Goal: Information Seeking & Learning: Find specific fact

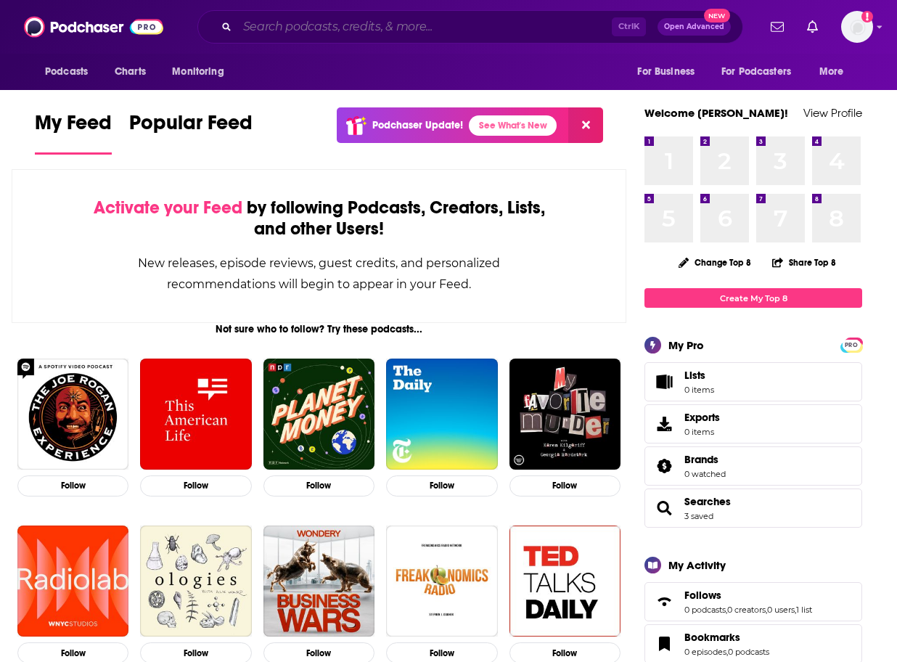
click at [295, 19] on input "Search podcasts, credits, & more..." at bounding box center [424, 26] width 374 height 23
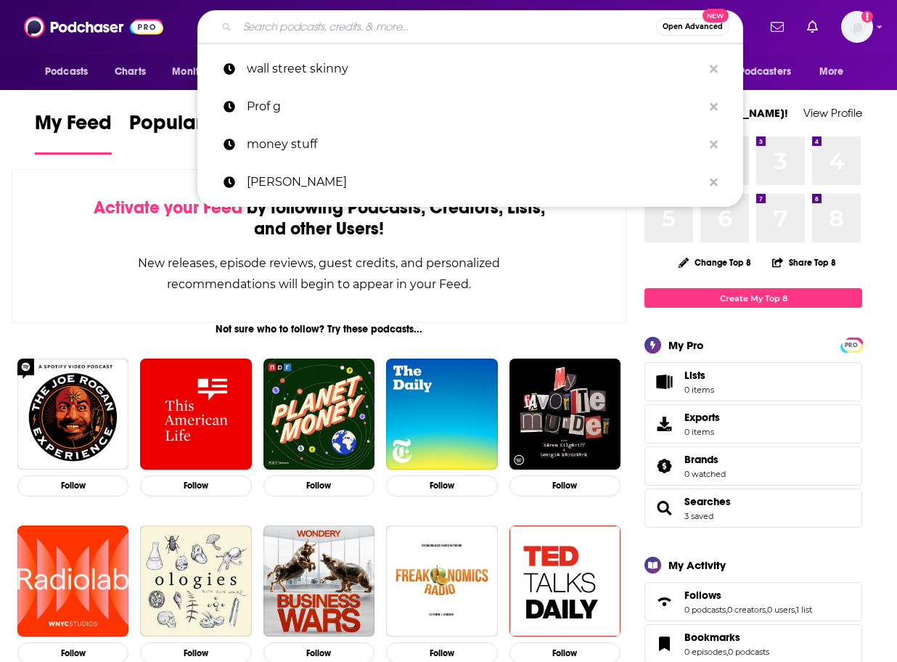
paste input "[PERSON_NAME]"
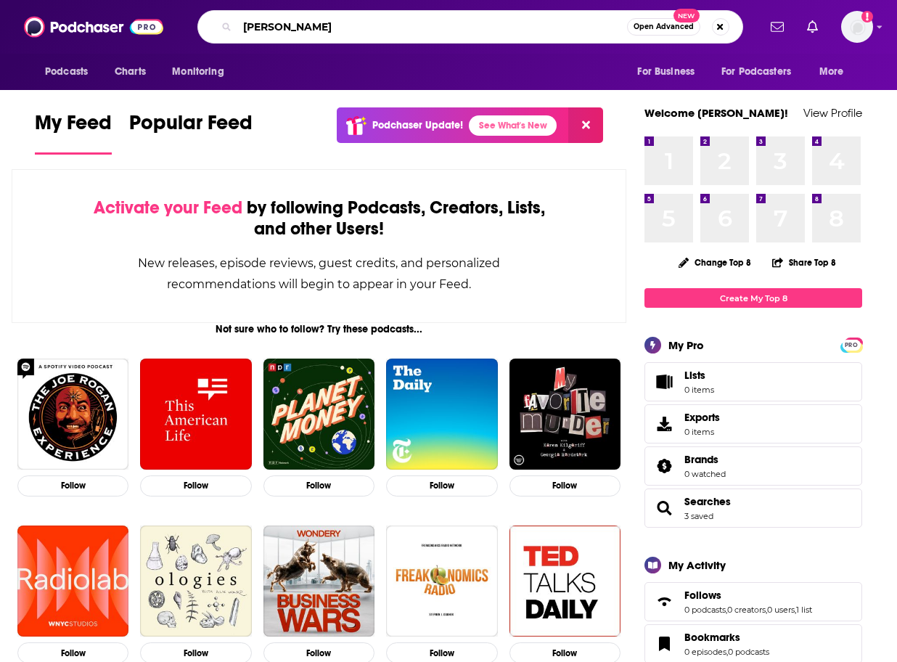
drag, startPoint x: 285, startPoint y: 28, endPoint x: 270, endPoint y: 25, distance: 15.7
click at [270, 25] on input "[PERSON_NAME]" at bounding box center [432, 26] width 390 height 23
type input "[PERSON_NAME]"
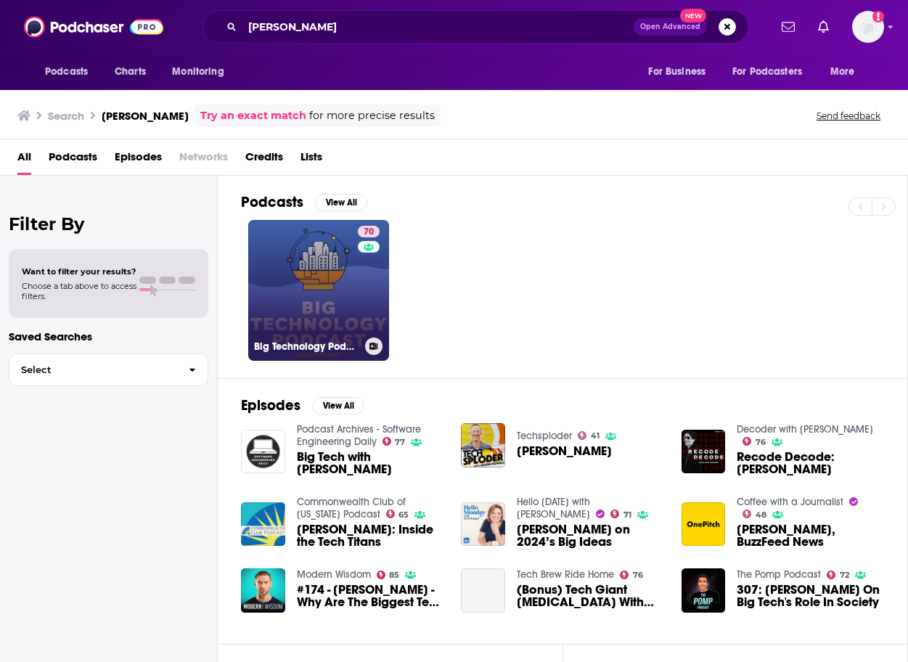
click at [335, 279] on link "70 Big Technology Podcast" at bounding box center [318, 290] width 141 height 141
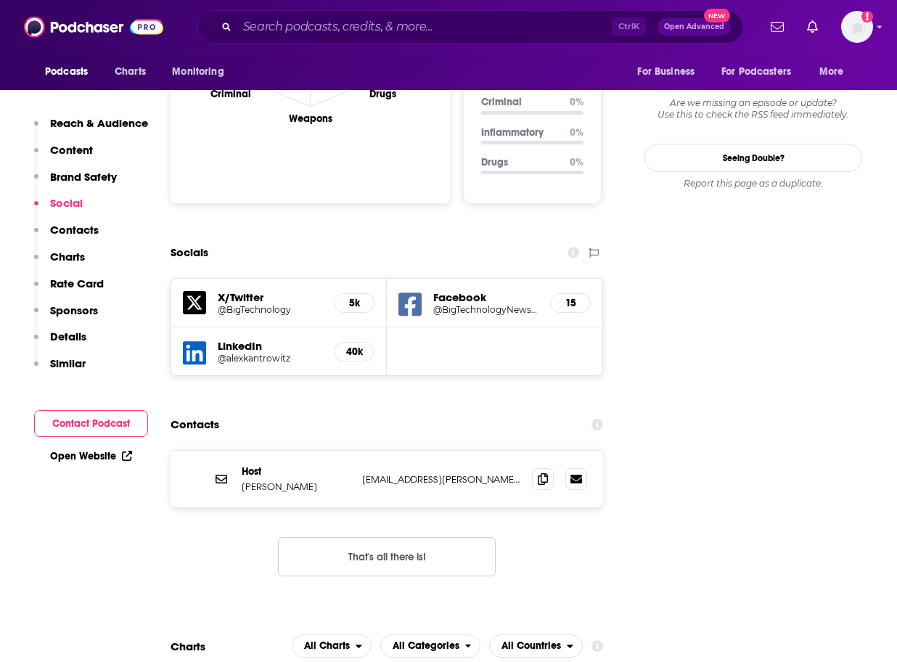
scroll to position [1523, 0]
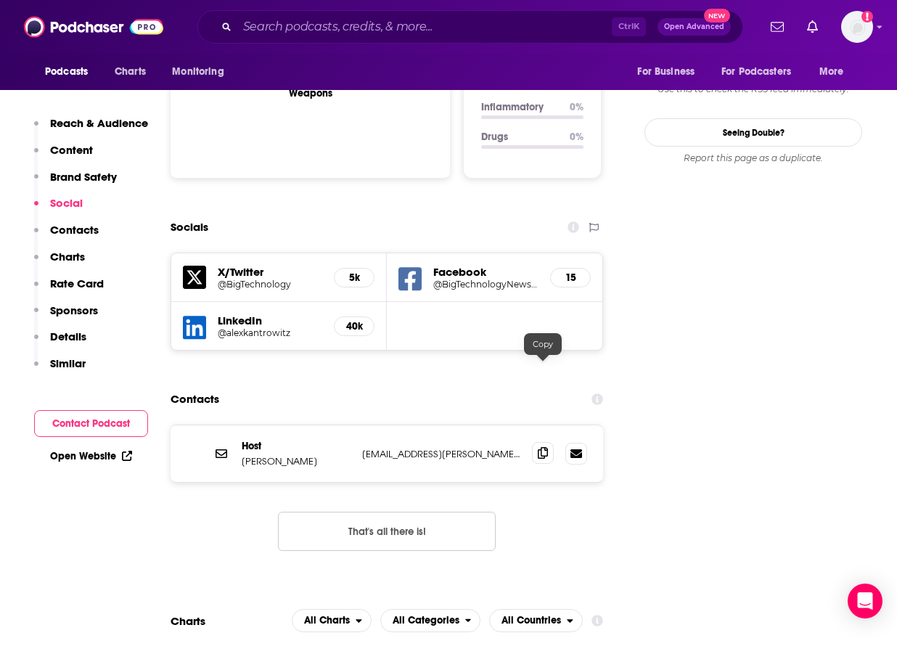
click at [546, 447] on icon at bounding box center [543, 453] width 10 height 12
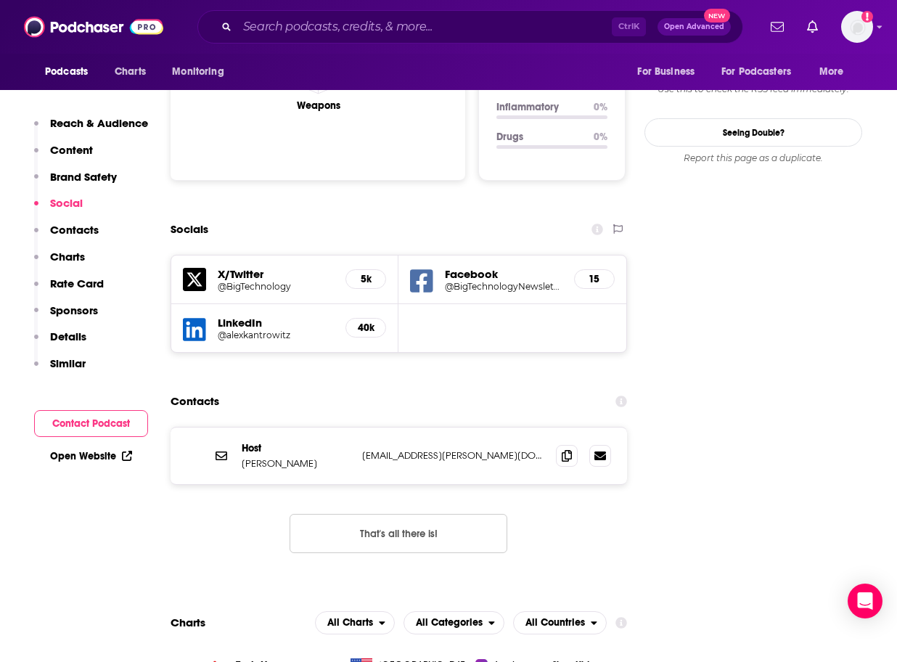
click at [271, 33] on input "Search podcasts, credits, & more..." at bounding box center [424, 26] width 374 height 23
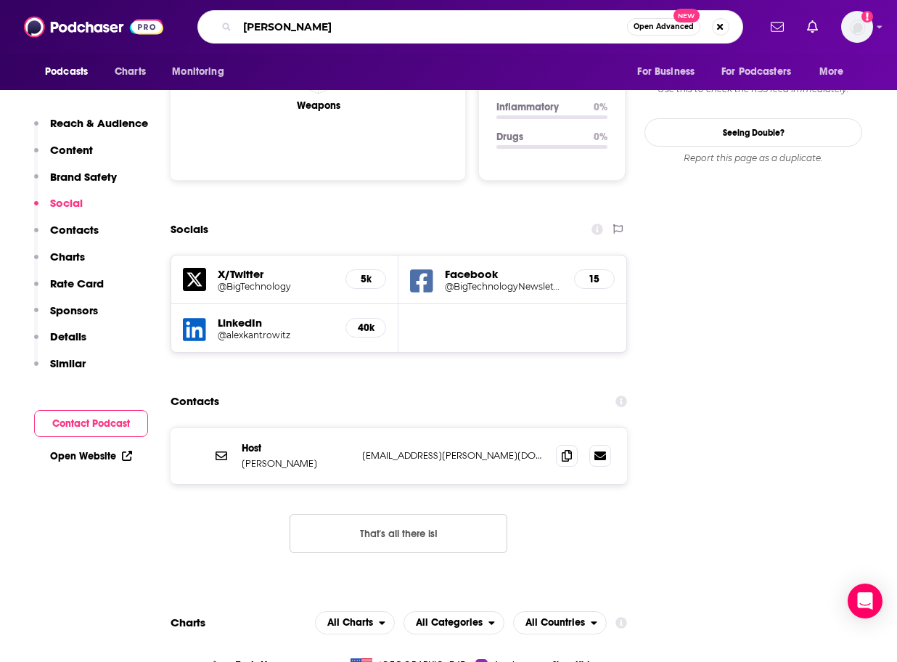
type input "[PERSON_NAME]"
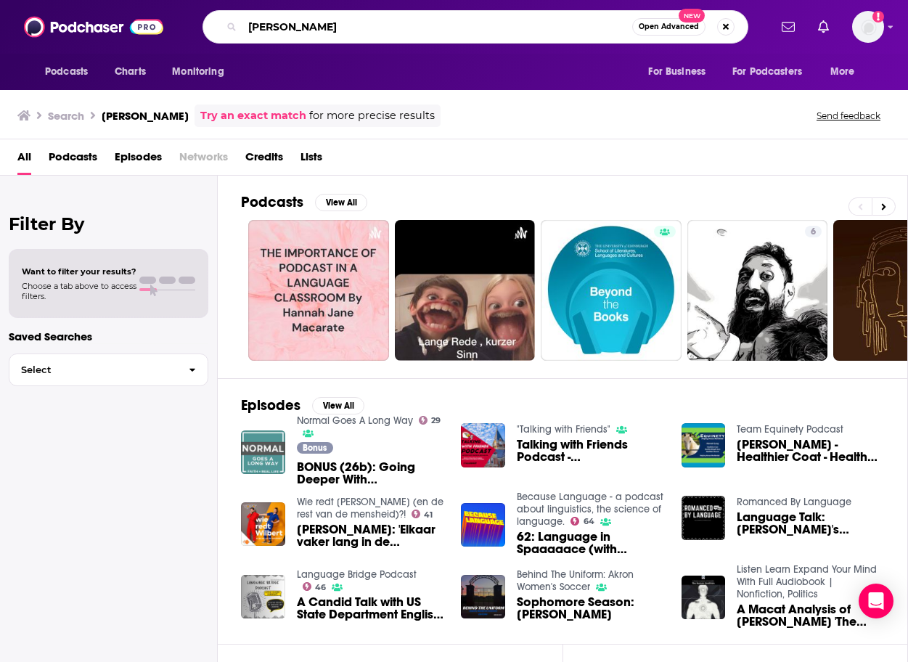
drag, startPoint x: 372, startPoint y: 26, endPoint x: 241, endPoint y: 17, distance: 131.6
click at [241, 17] on div "[PERSON_NAME] Open Advanced New" at bounding box center [475, 26] width 546 height 33
